Goal: Navigation & Orientation: Find specific page/section

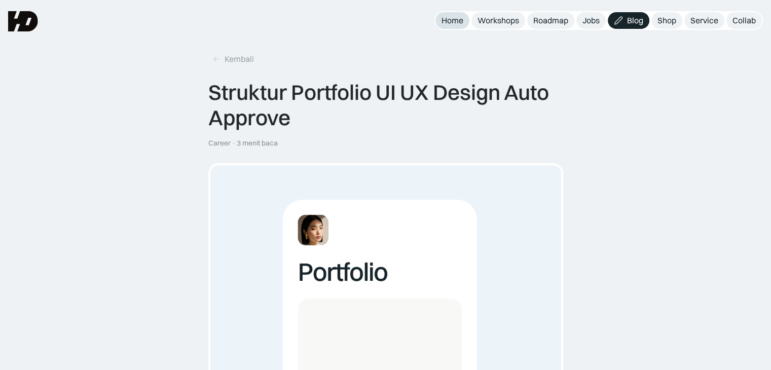
click at [446, 21] on div "Home" at bounding box center [453, 20] width 22 height 11
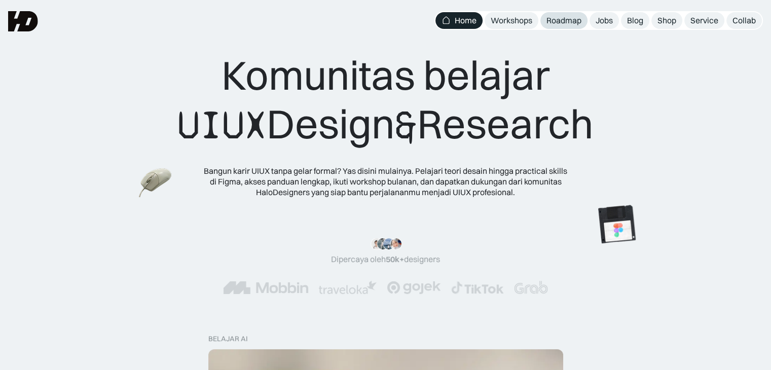
click at [554, 18] on div "Roadmap" at bounding box center [564, 20] width 35 height 11
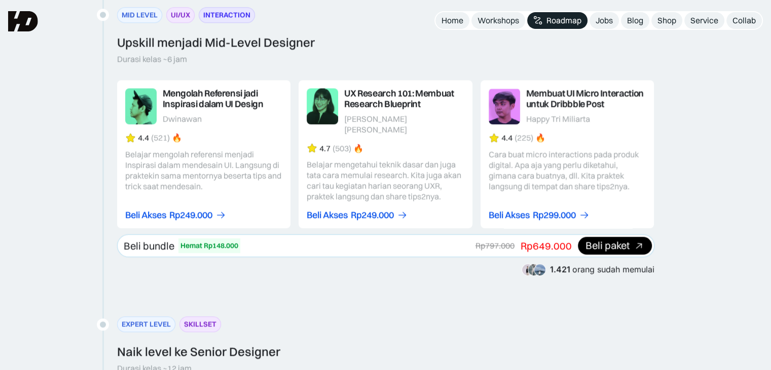
scroll to position [1361, 0]
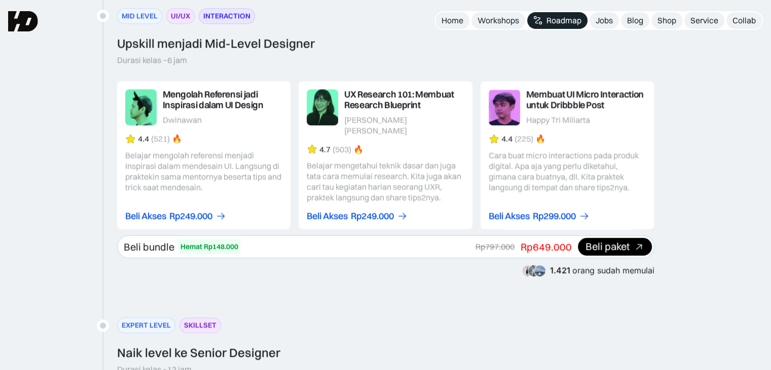
click at [619, 241] on div "Beli paket" at bounding box center [615, 247] width 74 height 18
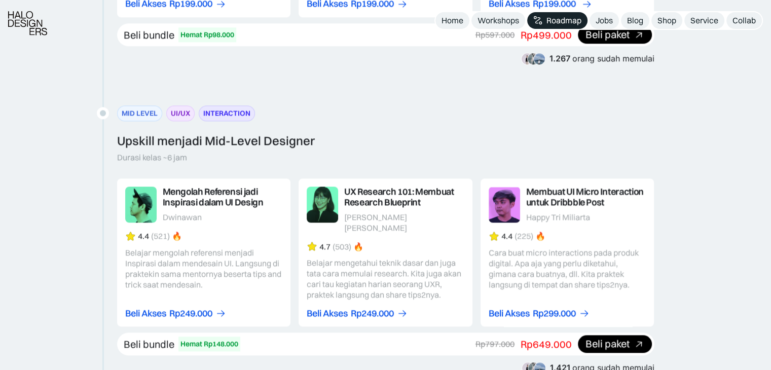
scroll to position [1266, 0]
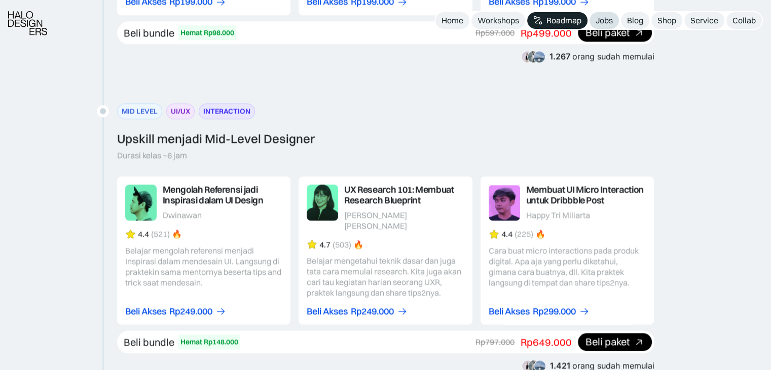
click at [595, 15] on link "Jobs" at bounding box center [604, 20] width 29 height 17
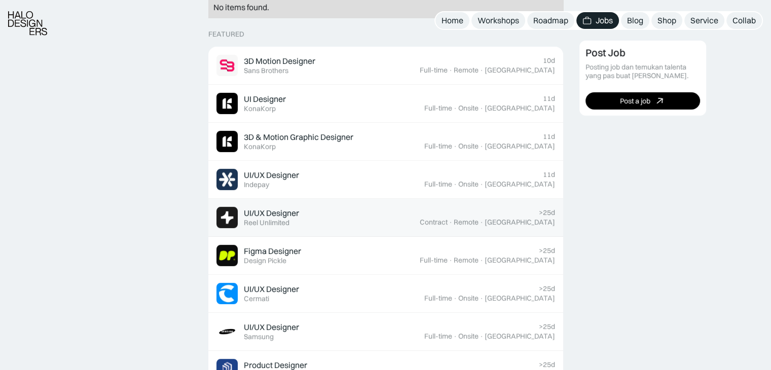
scroll to position [296, 0]
click at [453, 217] on div "·" at bounding box center [451, 221] width 4 height 9
